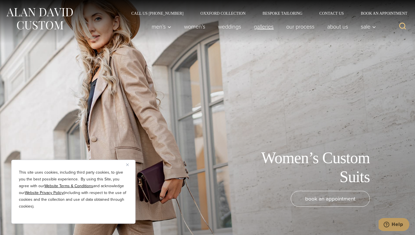
click at [260, 27] on link "Galleries" at bounding box center [264, 26] width 32 height 11
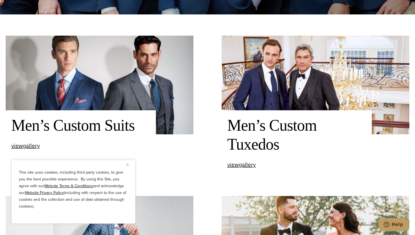
scroll to position [221, 0]
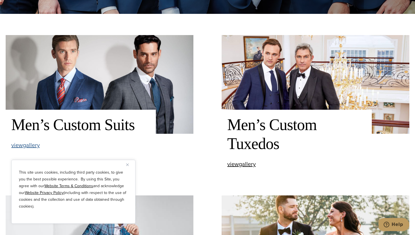
click at [31, 146] on span "view Men’s Custom Suits gallery" at bounding box center [25, 145] width 29 height 8
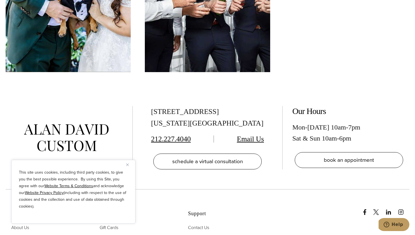
scroll to position [2904, 0]
